Goal: Obtain resource: Download file/media

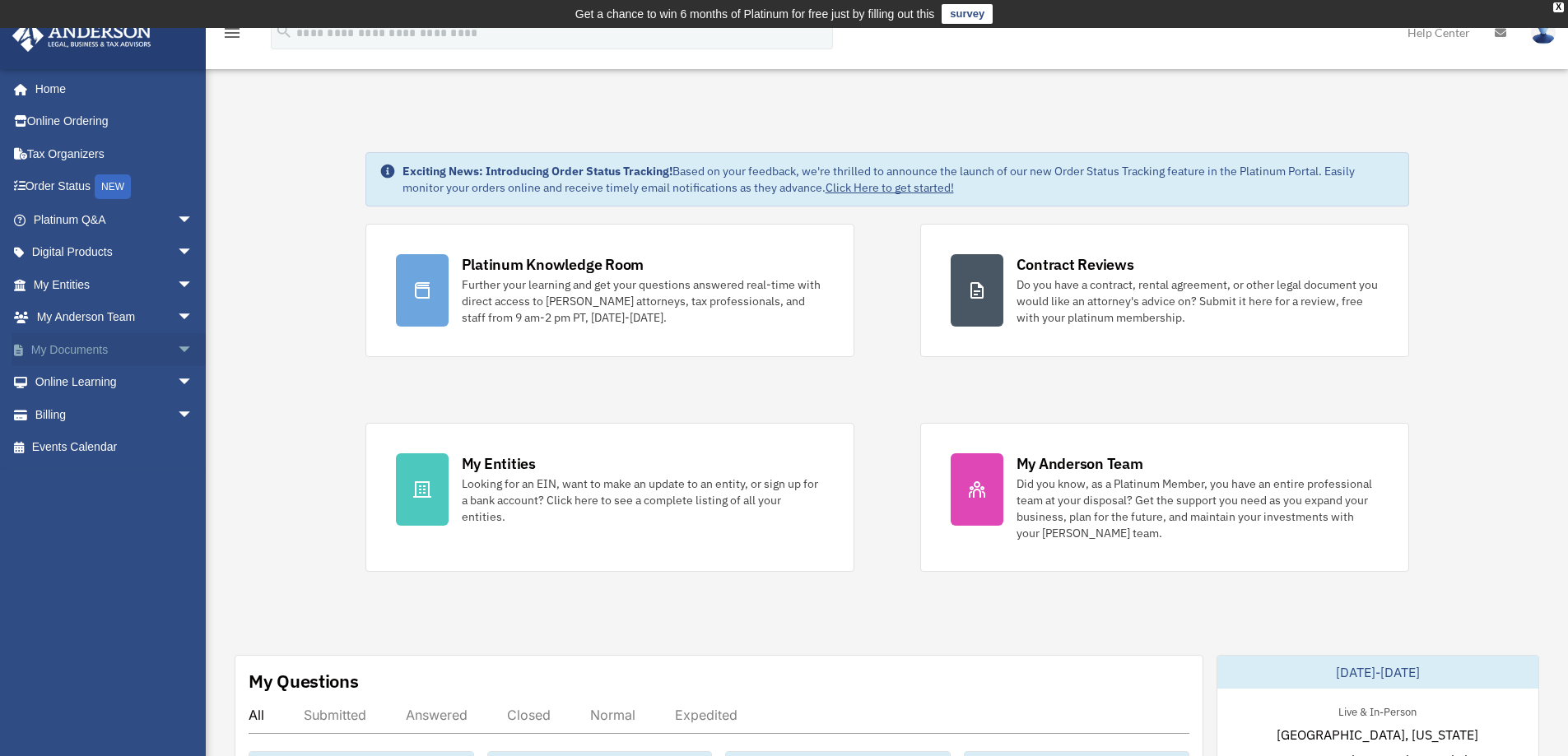
click at [177, 350] on span "arrow_drop_down" at bounding box center [193, 350] width 33 height 34
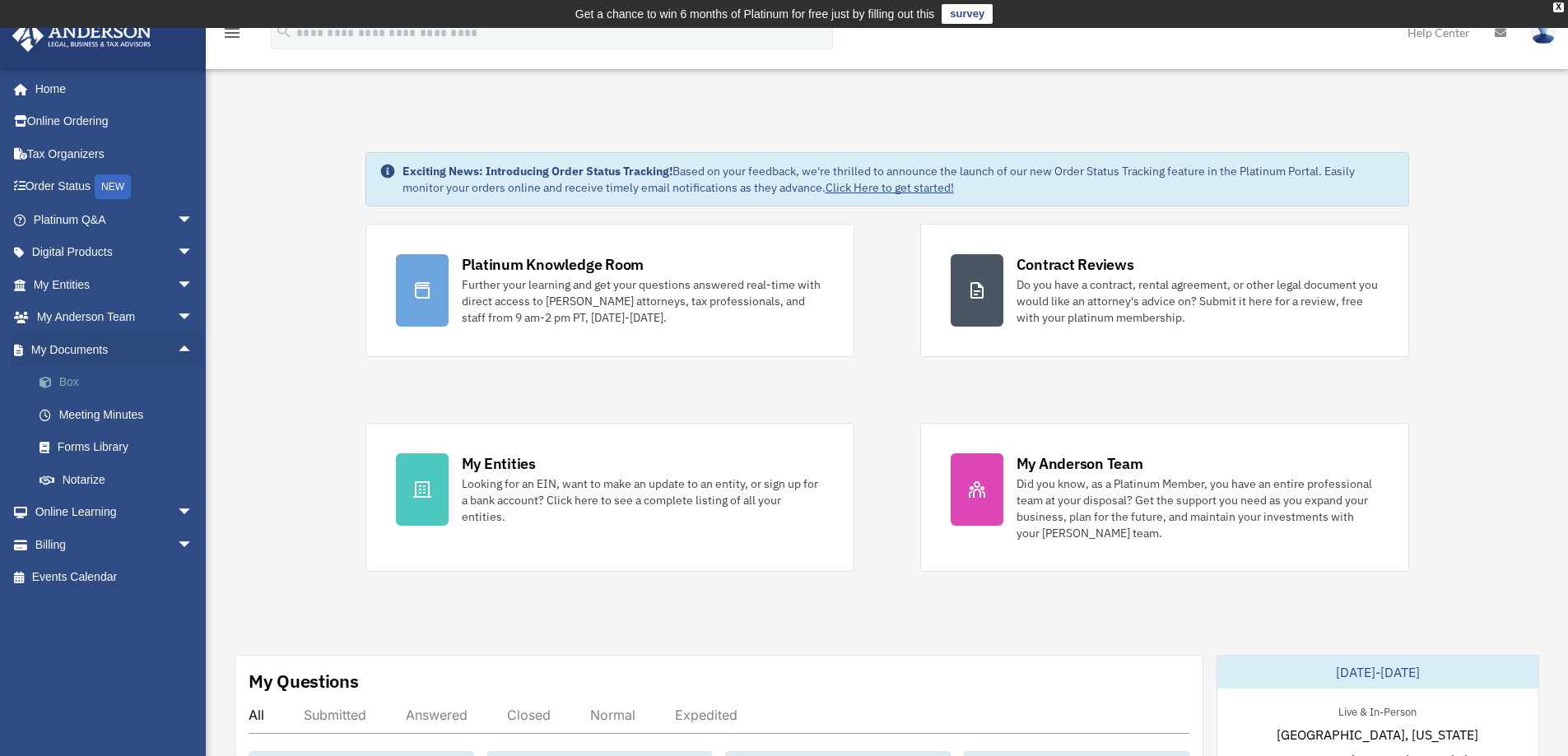
click at [82, 382] on link "Box" at bounding box center [120, 382] width 196 height 33
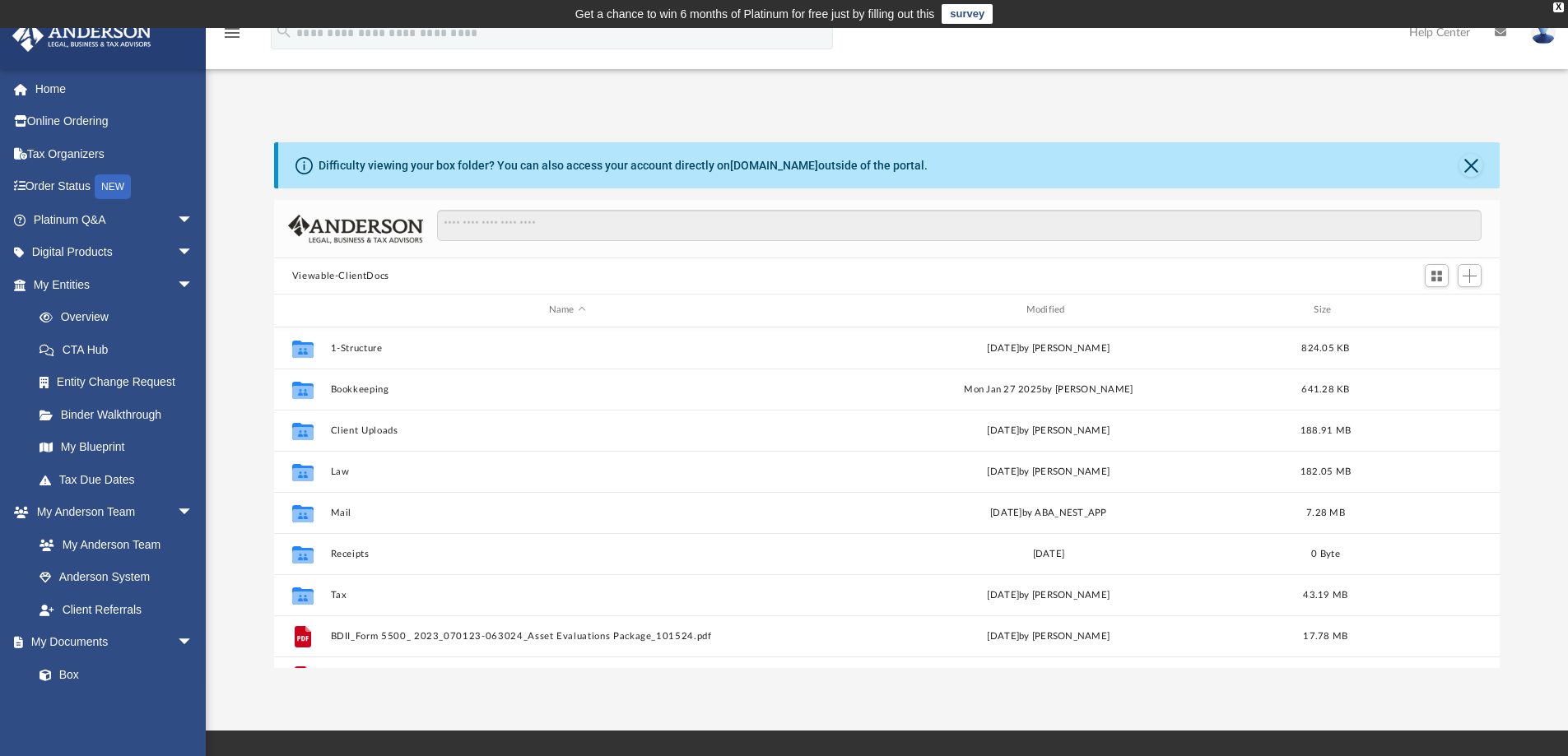
scroll to position [362, 1214]
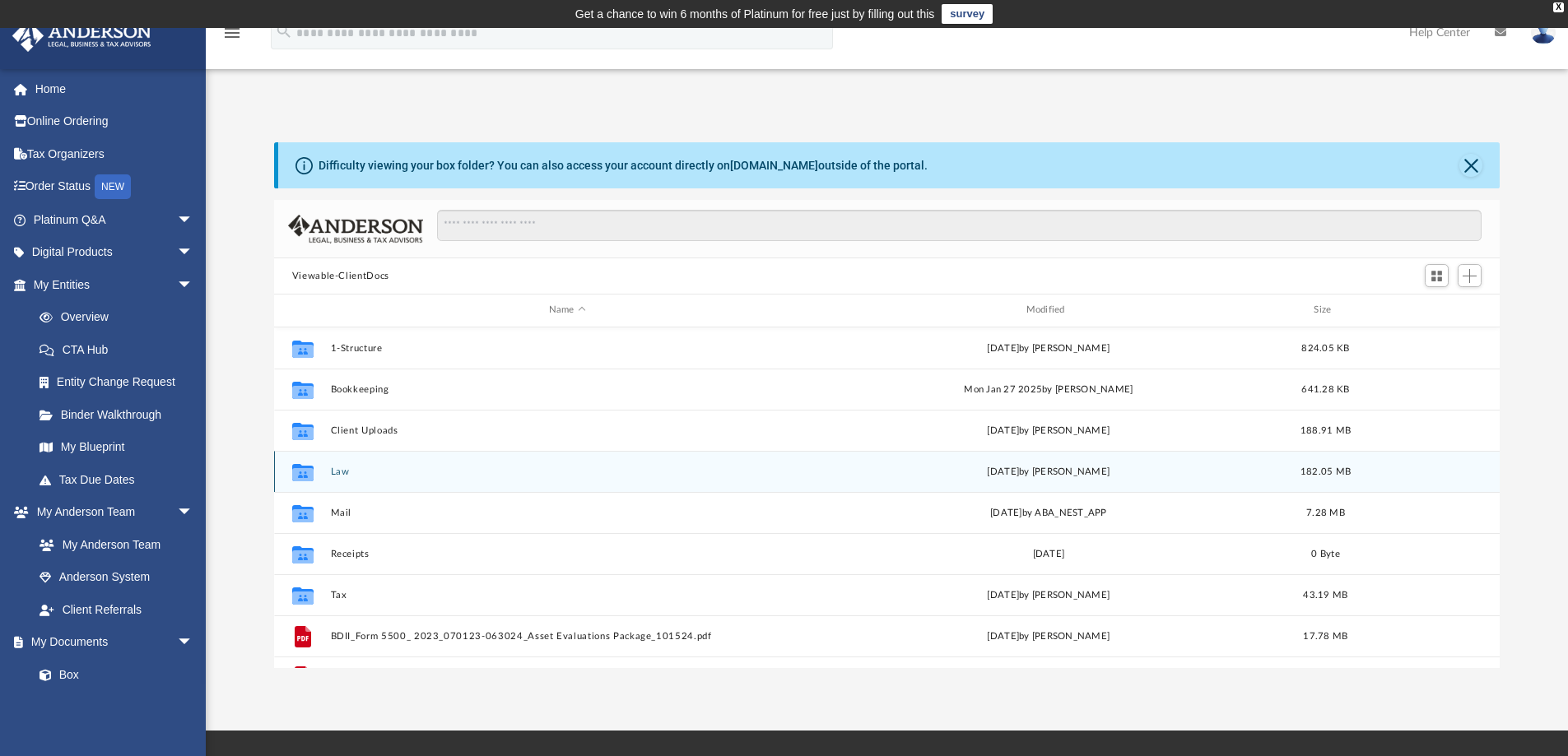
click at [343, 465] on div "Collaborated Folder Law [DATE] by [PERSON_NAME] 182.05 MB" at bounding box center [888, 472] width 1226 height 41
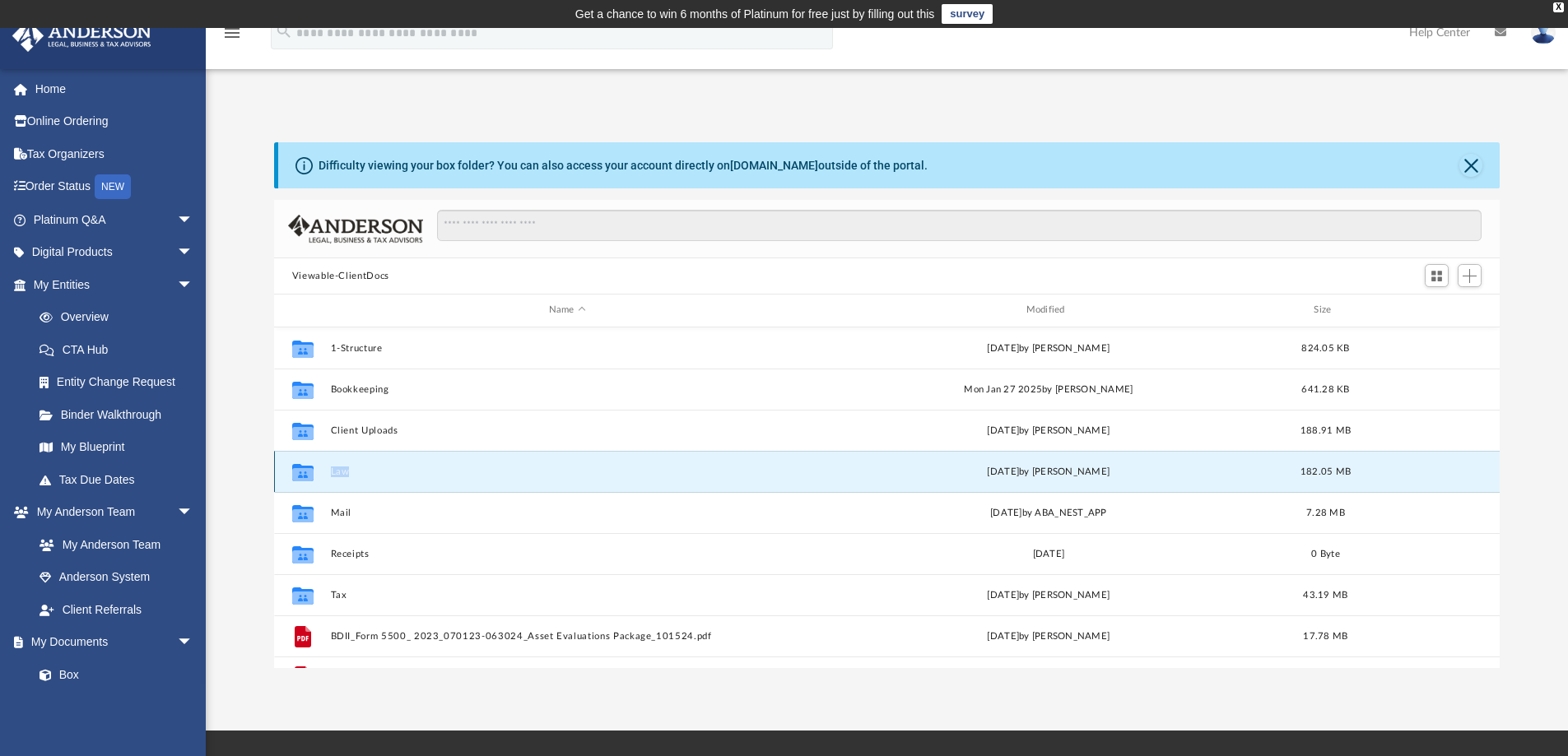
click at [343, 465] on div "Collaborated Folder Law [DATE] by [PERSON_NAME] 182.05 MB" at bounding box center [888, 472] width 1226 height 41
click at [453, 474] on button "Law" at bounding box center [567, 472] width 474 height 11
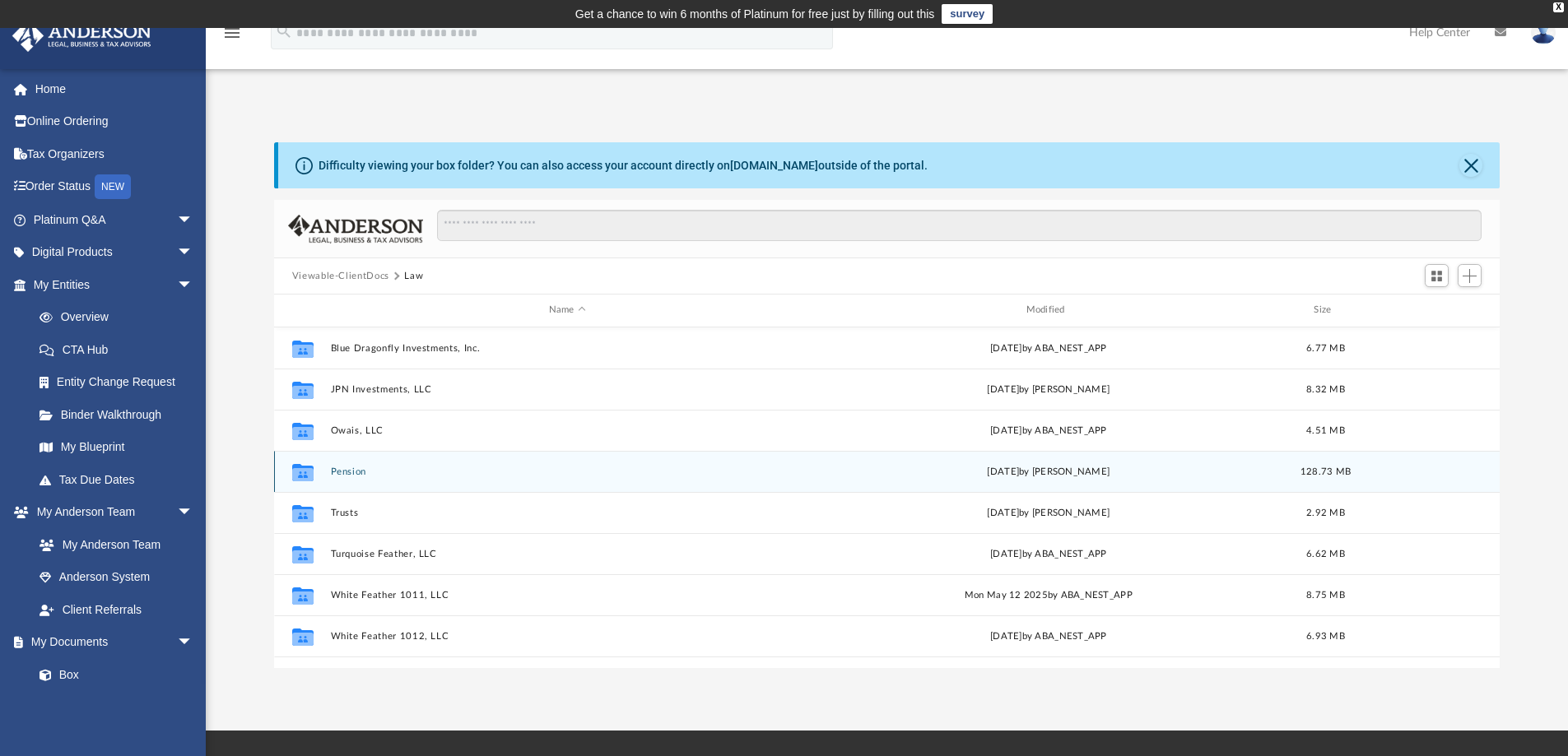
click at [406, 467] on button "Pension" at bounding box center [567, 472] width 474 height 11
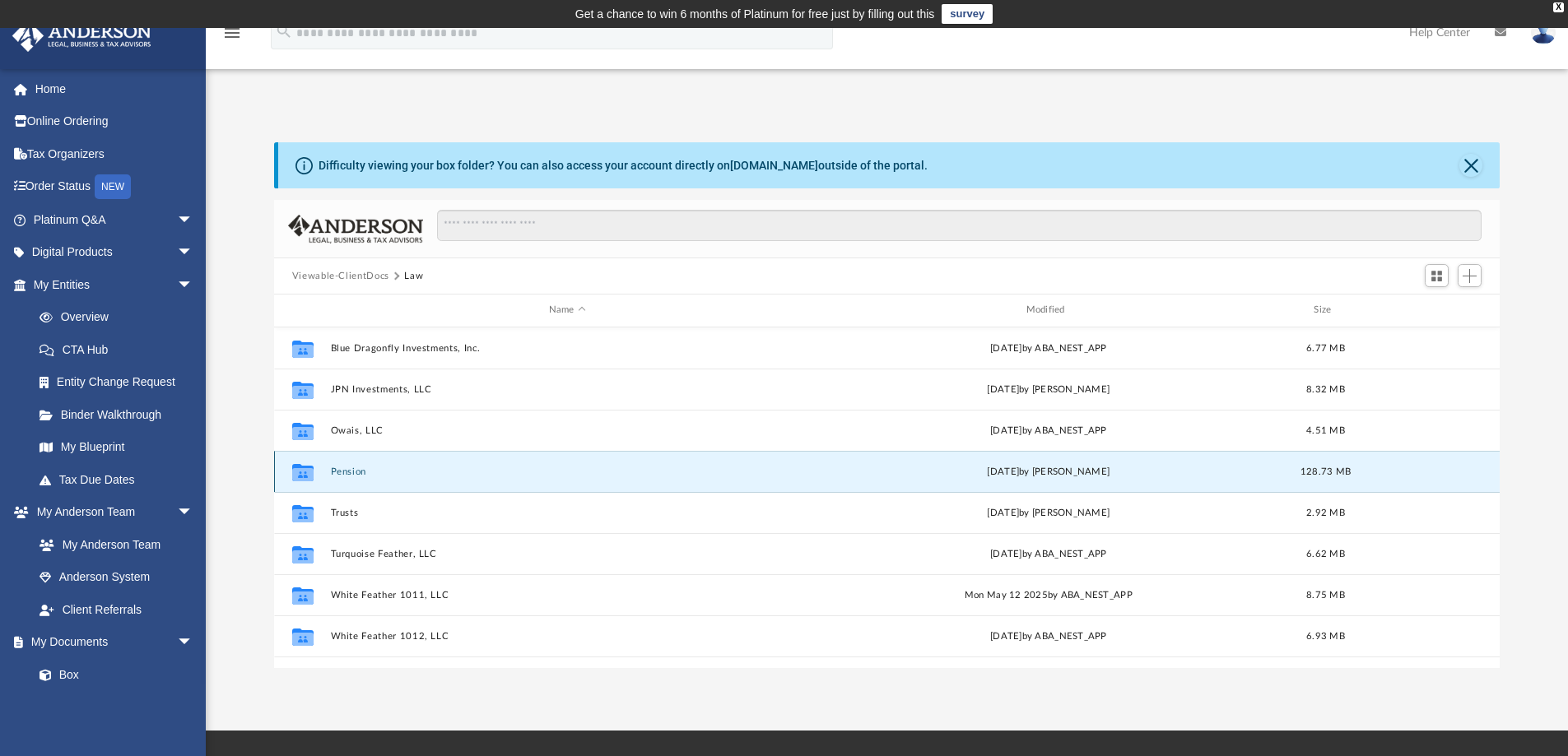
click at [406, 467] on button "Pension" at bounding box center [567, 472] width 474 height 11
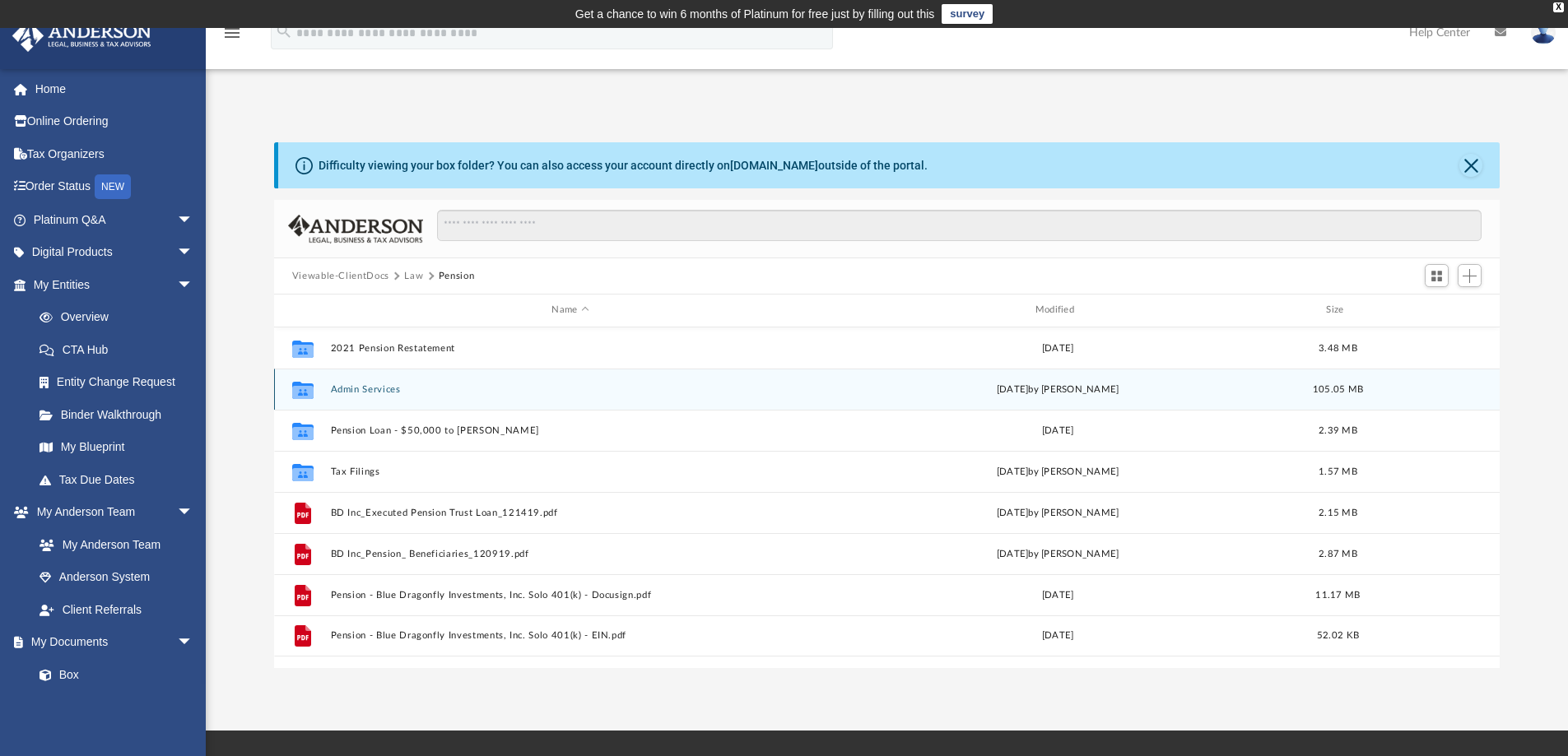
click at [396, 396] on div "Collaborated Folder Admin Services yesterday by Debbie Trentini 105.05 MB" at bounding box center [888, 390] width 1226 height 41
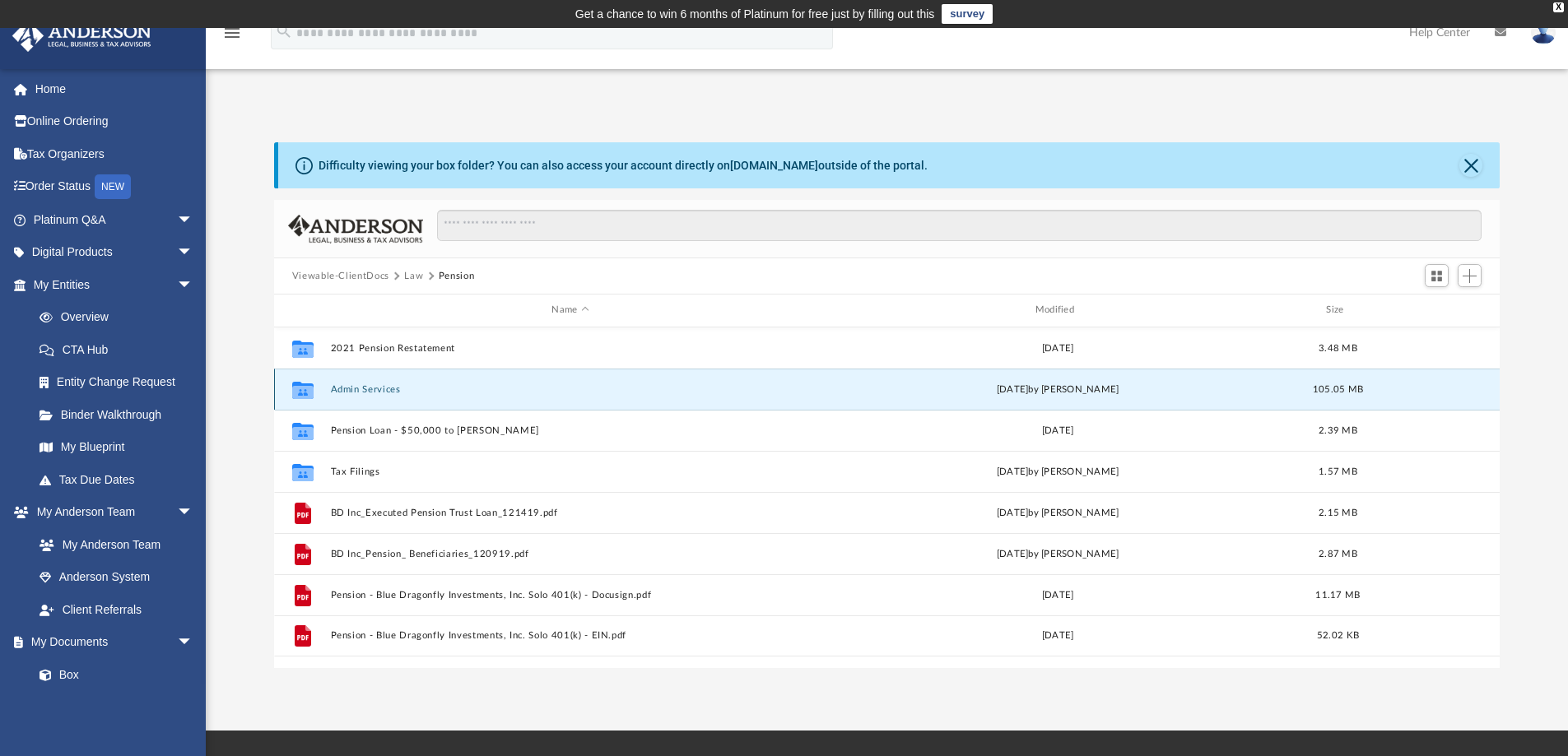
click at [396, 396] on div "Collaborated Folder Admin Services yesterday by Debbie Trentini 105.05 MB" at bounding box center [888, 390] width 1226 height 41
click at [468, 394] on button "Admin Services" at bounding box center [570, 389] width 480 height 11
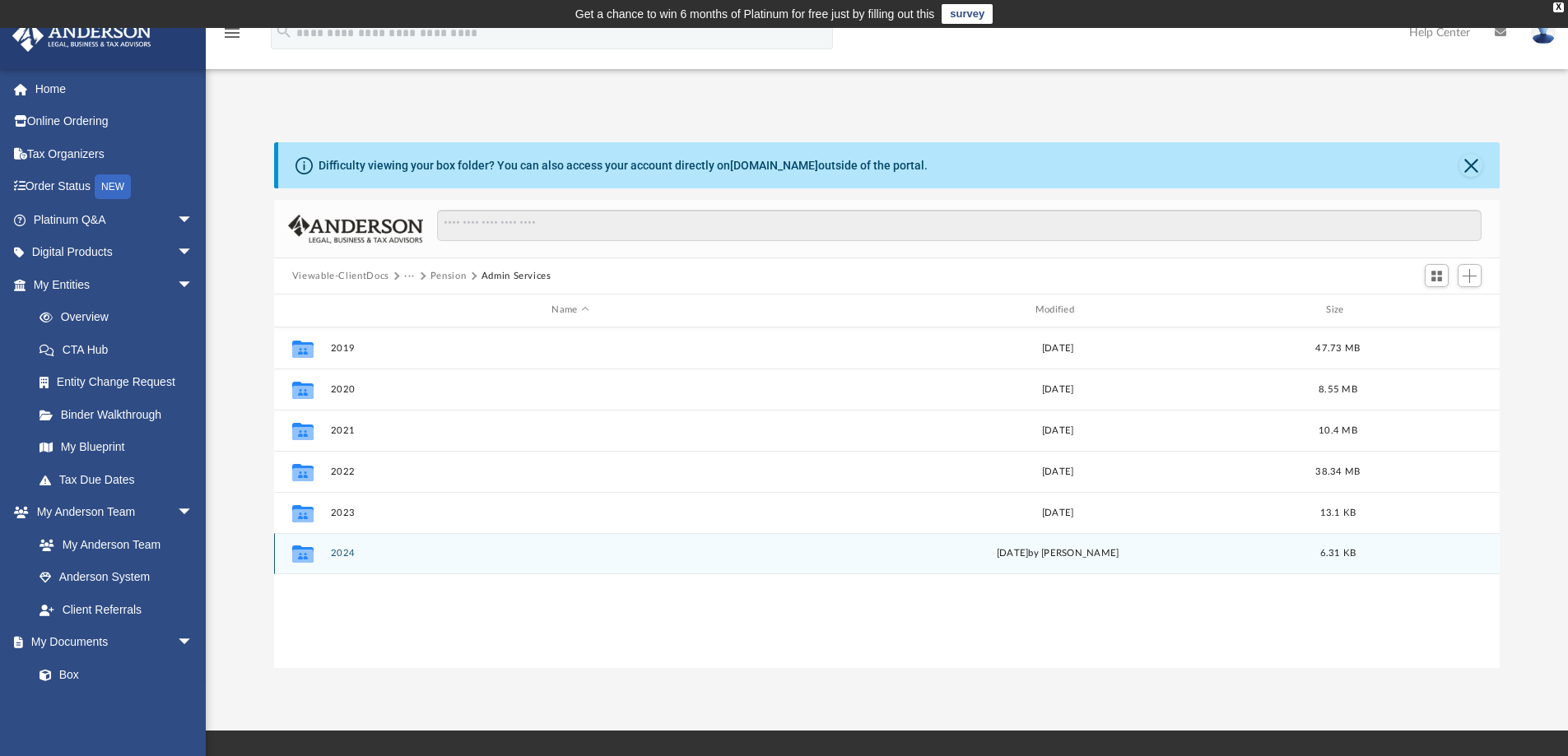
click at [343, 552] on button "2024" at bounding box center [570, 553] width 480 height 11
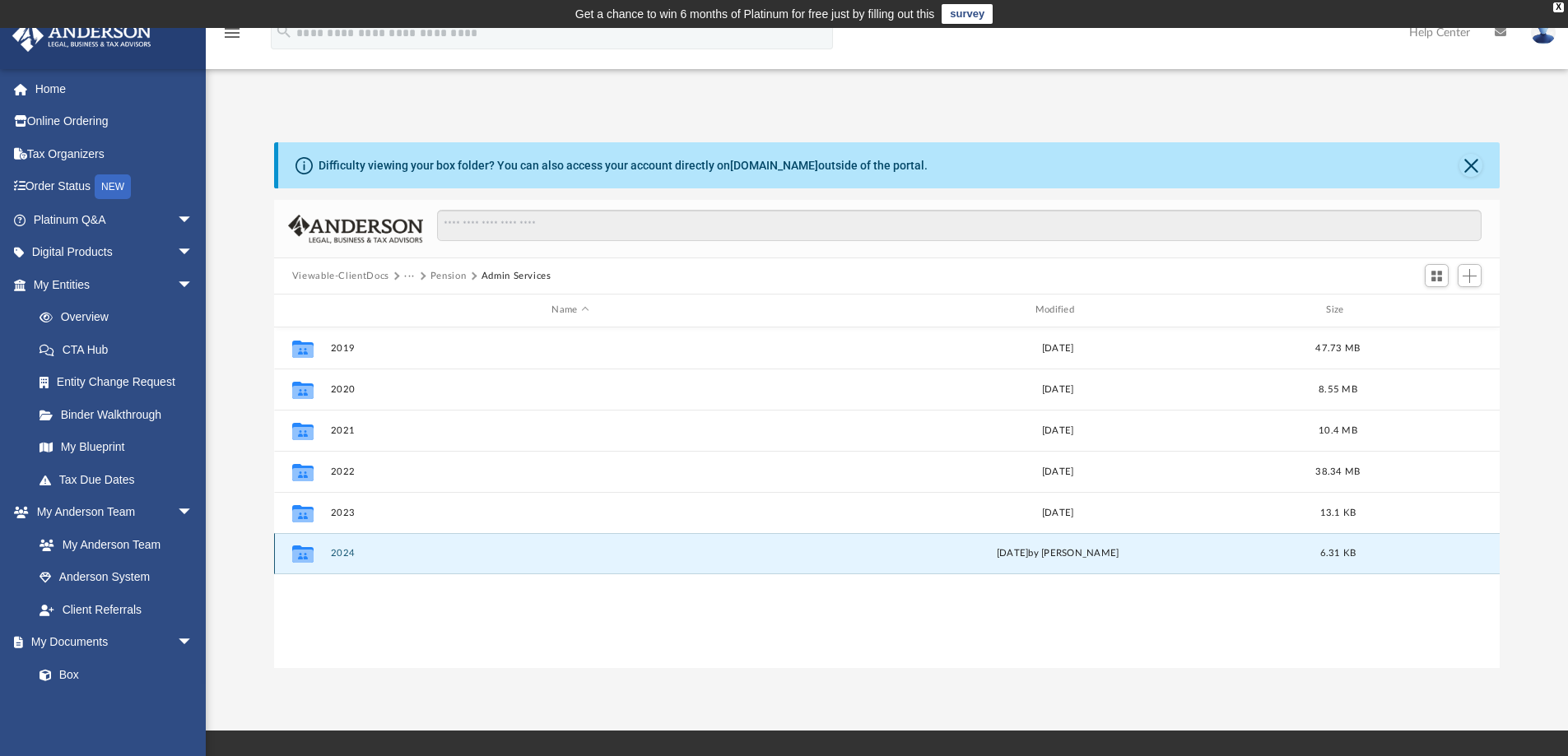
click at [342, 550] on button "2024" at bounding box center [570, 553] width 480 height 11
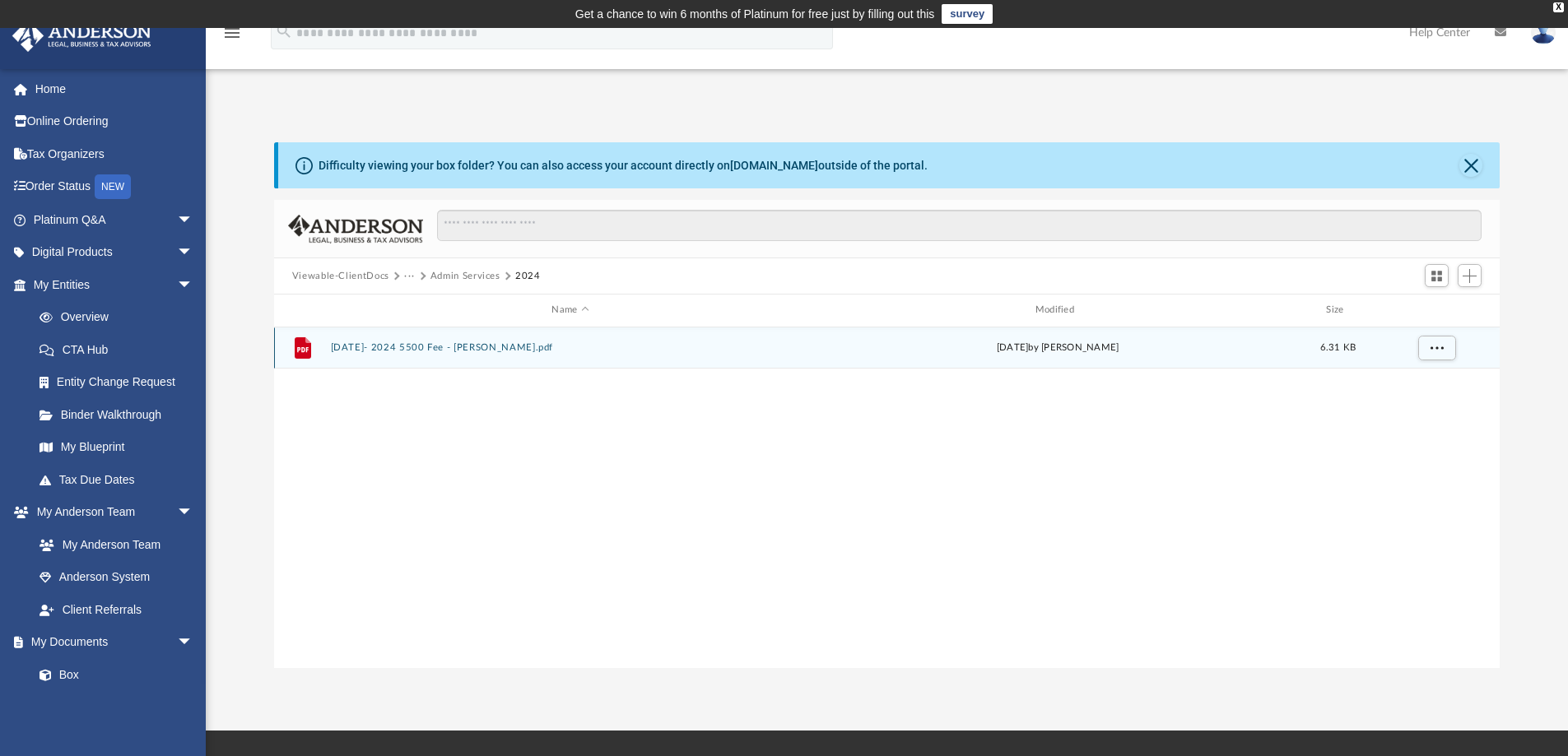
click at [453, 340] on div "File 10.06.2025- 2024 5500 Fee - John Newsom.pdf yesterday by Debbie Trentini 6…" at bounding box center [888, 348] width 1226 height 41
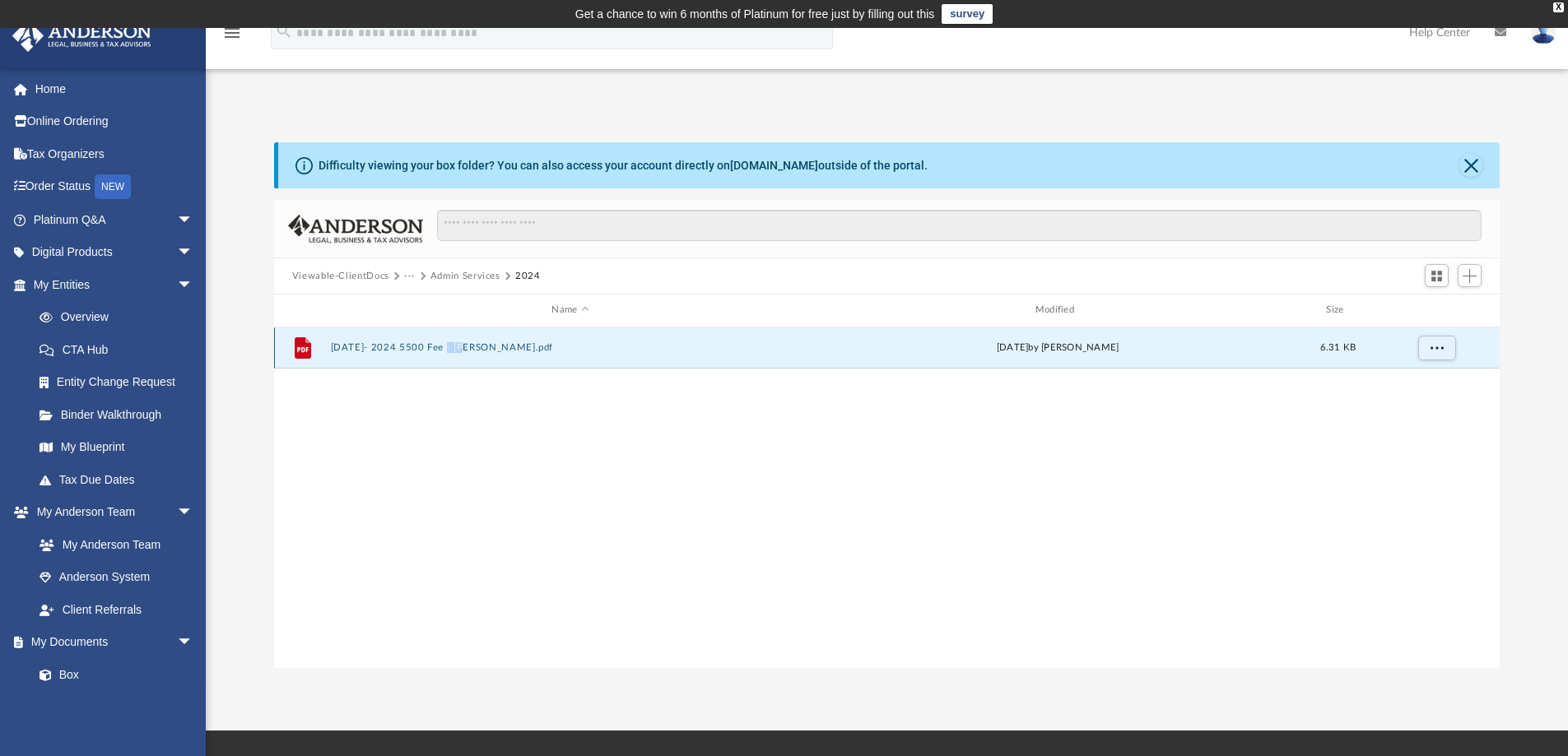
click at [453, 340] on div "File 10.06.2025- 2024 5500 Fee - John Newsom.pdf yesterday by Debbie Trentini 6…" at bounding box center [888, 348] width 1226 height 41
click at [699, 358] on div "File 10.06.2025- 2024 5500 Fee - John Newsom.pdf yesterday by Debbie Trentini 6…" at bounding box center [888, 348] width 1226 height 41
click at [696, 354] on div "File 10.06.2025- 2024 5500 Fee - John Newsom.pdf yesterday by Debbie Trentini 6…" at bounding box center [888, 348] width 1226 height 41
click at [694, 353] on div "File 10.06.2025- 2024 5500 Fee - John Newsom.pdf yesterday by Debbie Trentini 6…" at bounding box center [888, 348] width 1226 height 41
click at [690, 353] on div "File 10.06.2025- 2024 5500 Fee - John Newsom.pdf yesterday by Debbie Trentini 6…" at bounding box center [888, 348] width 1226 height 41
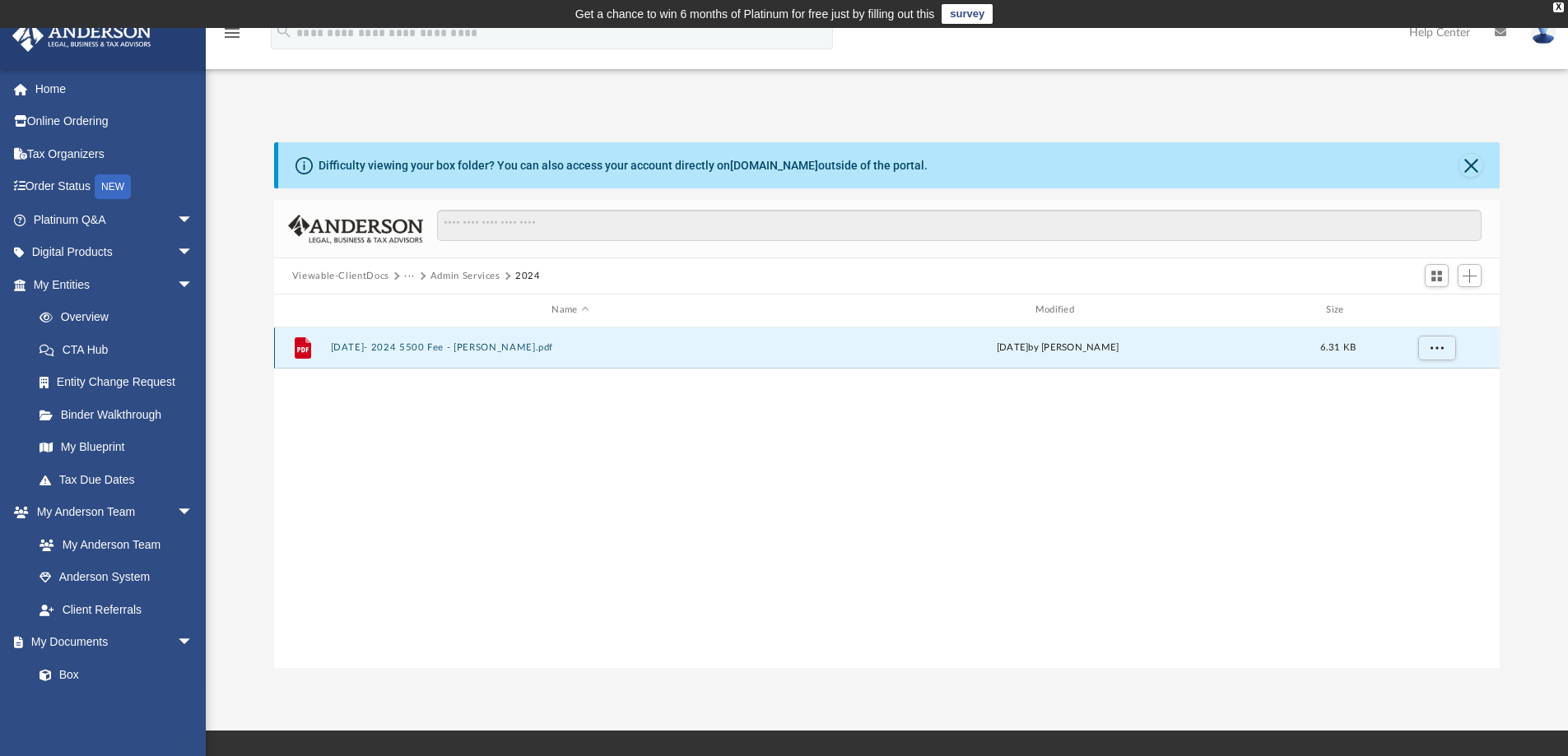
click at [503, 347] on button "10.06.2025- 2024 5500 Fee - John Newsom.pdf" at bounding box center [570, 347] width 480 height 11
